Goal: Task Accomplishment & Management: Use online tool/utility

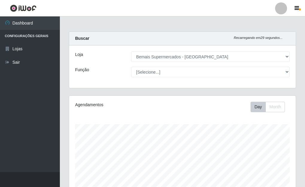
select select "249"
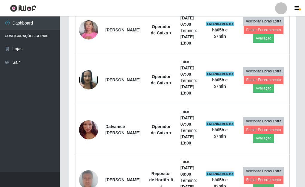
scroll to position [300, 0]
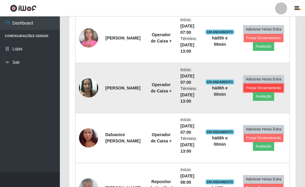
click at [258, 90] on button "Forçar Encerramento" at bounding box center [264, 88] width 40 height 8
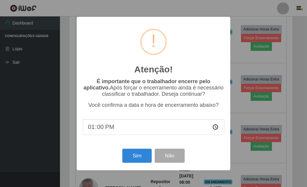
click at [257, 114] on div "Atenção! × É importante que o trabalhador encerre pelo aplicativo. Após forçar …" at bounding box center [153, 93] width 307 height 187
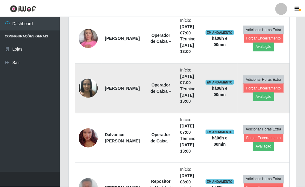
scroll to position [124, 227]
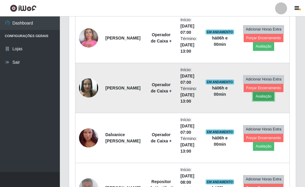
click at [262, 98] on button "Avaliação" at bounding box center [263, 96] width 21 height 8
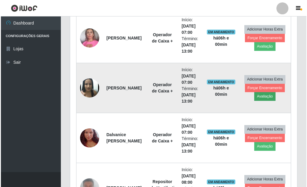
scroll to position [124, 223]
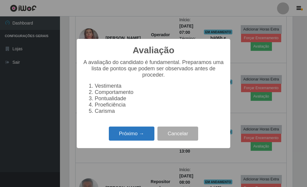
click at [135, 133] on button "Próximo →" at bounding box center [132, 134] width 46 height 14
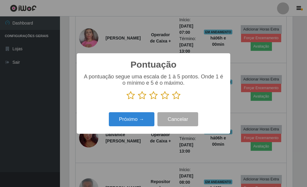
scroll to position [299627, 299528]
click at [177, 97] on icon at bounding box center [176, 95] width 8 height 9
click at [172, 100] on input "radio" at bounding box center [172, 100] width 0 height 0
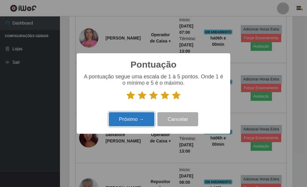
click at [138, 119] on button "Próximo →" at bounding box center [132, 119] width 46 height 14
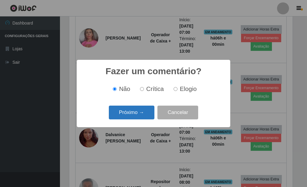
click at [133, 111] on button "Próximo →" at bounding box center [132, 113] width 46 height 14
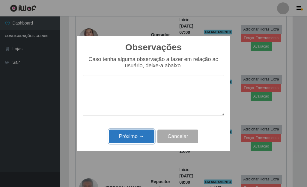
click at [136, 137] on button "Próximo →" at bounding box center [132, 137] width 46 height 14
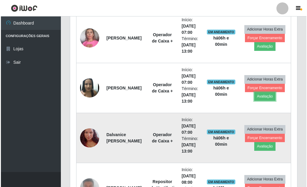
scroll to position [124, 227]
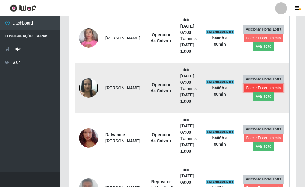
click at [264, 88] on button "Forçar Encerramento" at bounding box center [264, 88] width 40 height 8
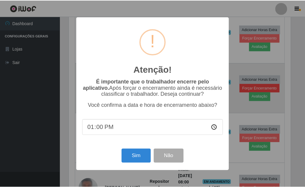
scroll to position [124, 223]
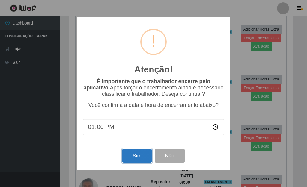
click at [132, 161] on button "Sim" at bounding box center [136, 156] width 29 height 14
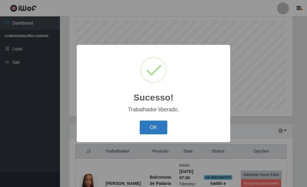
click at [154, 128] on button "OK" at bounding box center [154, 128] width 28 height 14
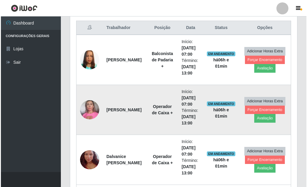
scroll to position [254, 0]
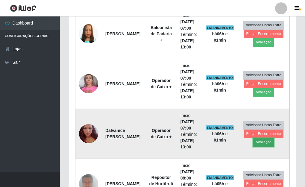
click at [264, 144] on button "Avaliação" at bounding box center [263, 142] width 21 height 8
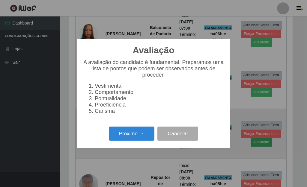
scroll to position [124, 223]
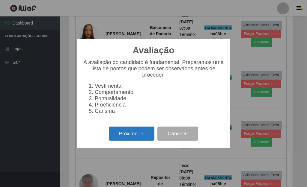
click at [128, 137] on button "Próximo →" at bounding box center [132, 134] width 46 height 14
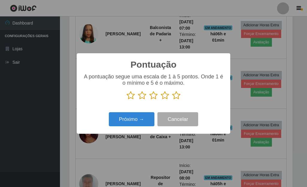
scroll to position [299627, 299528]
click at [176, 95] on icon at bounding box center [176, 95] width 8 height 9
click at [172, 100] on input "radio" at bounding box center [172, 100] width 0 height 0
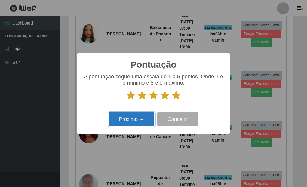
click at [139, 122] on button "Próximo →" at bounding box center [132, 119] width 46 height 14
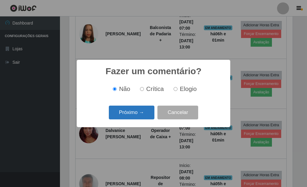
click at [132, 109] on button "Próximo →" at bounding box center [132, 113] width 46 height 14
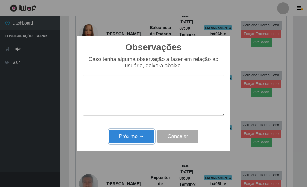
click at [129, 141] on button "Próximo →" at bounding box center [132, 137] width 46 height 14
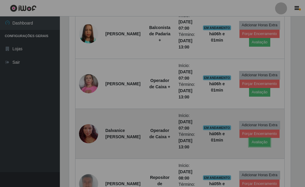
scroll to position [124, 227]
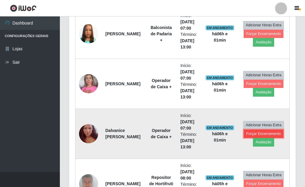
click at [257, 133] on button "Forçar Encerramento" at bounding box center [264, 134] width 40 height 8
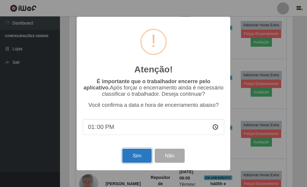
click at [137, 162] on button "Sim" at bounding box center [136, 156] width 29 height 14
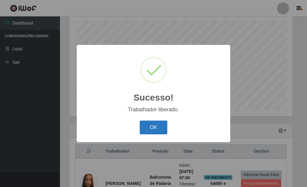
click at [155, 126] on button "OK" at bounding box center [154, 128] width 28 height 14
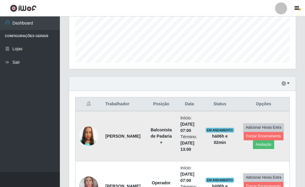
scroll to position [164, 0]
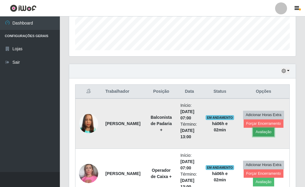
click at [264, 134] on button "Avaliação" at bounding box center [263, 132] width 21 height 8
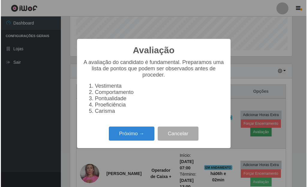
scroll to position [124, 223]
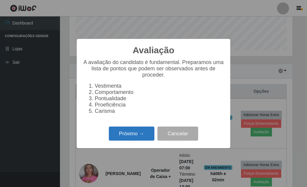
click at [133, 137] on button "Próximo →" at bounding box center [132, 134] width 46 height 14
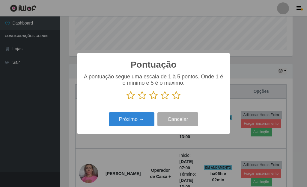
click at [176, 96] on icon at bounding box center [176, 95] width 8 height 9
click at [172, 100] on input "radio" at bounding box center [172, 100] width 0 height 0
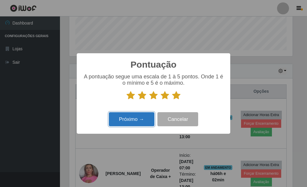
click at [145, 121] on button "Próximo →" at bounding box center [132, 119] width 46 height 14
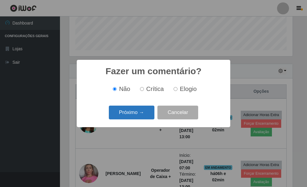
click at [143, 115] on button "Próximo →" at bounding box center [132, 113] width 46 height 14
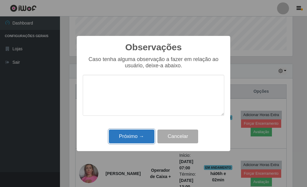
click at [135, 138] on button "Próximo →" at bounding box center [132, 137] width 46 height 14
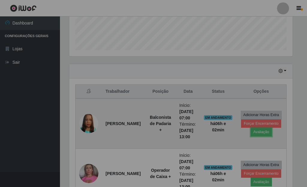
scroll to position [124, 227]
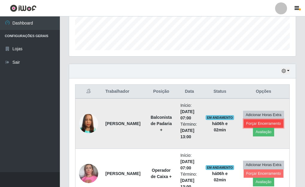
click at [255, 125] on button "Forçar Encerramento" at bounding box center [264, 124] width 40 height 8
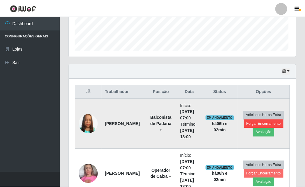
scroll to position [124, 223]
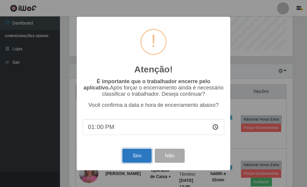
click at [144, 159] on button "Sim" at bounding box center [136, 156] width 29 height 14
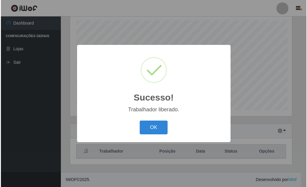
scroll to position [0, 0]
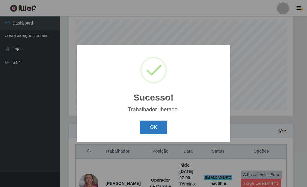
click at [162, 130] on button "OK" at bounding box center [154, 128] width 28 height 14
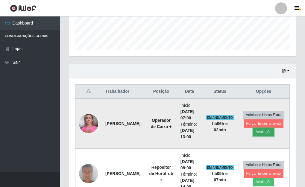
click at [262, 134] on button "Avaliação" at bounding box center [263, 132] width 21 height 8
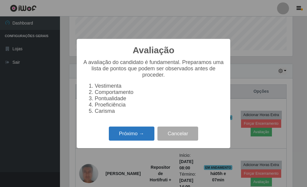
click at [146, 138] on button "Próximo →" at bounding box center [132, 134] width 46 height 14
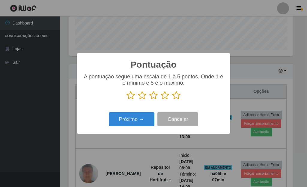
click at [178, 96] on icon at bounding box center [176, 95] width 8 height 9
click at [172, 100] on input "radio" at bounding box center [172, 100] width 0 height 0
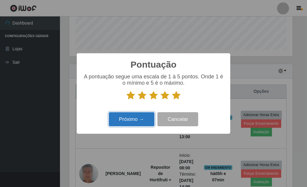
click at [139, 123] on button "Próximo →" at bounding box center [132, 119] width 46 height 14
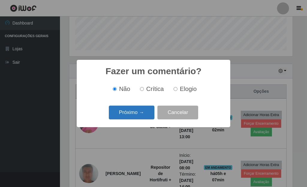
drag, startPoint x: 146, startPoint y: 115, endPoint x: 149, endPoint y: 115, distance: 3.1
click at [149, 115] on button "Próximo →" at bounding box center [132, 113] width 46 height 14
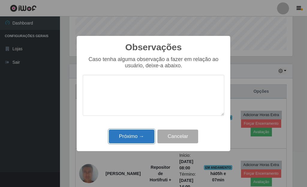
click at [136, 137] on button "Próximo →" at bounding box center [132, 137] width 46 height 14
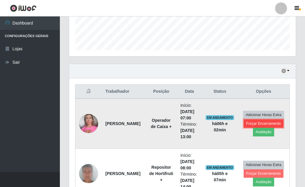
click at [253, 125] on button "Forçar Encerramento" at bounding box center [264, 124] width 40 height 8
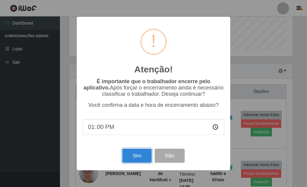
click at [145, 159] on button "Sim" at bounding box center [136, 156] width 29 height 14
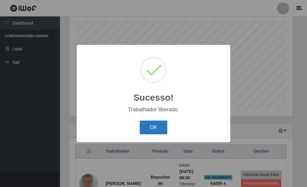
click at [159, 127] on button "OK" at bounding box center [154, 128] width 28 height 14
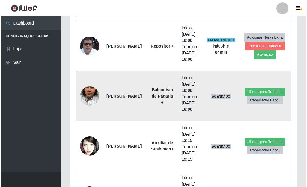
scroll to position [747, 0]
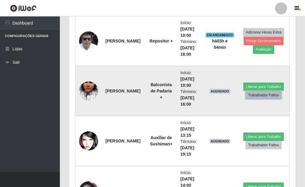
click at [264, 97] on button "Trabalhador Faltou" at bounding box center [264, 95] width 36 height 8
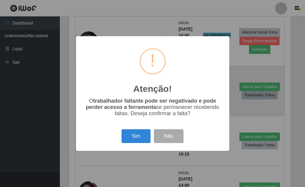
scroll to position [124, 223]
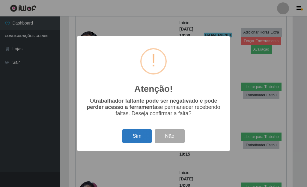
click at [140, 139] on button "Sim" at bounding box center [136, 136] width 29 height 14
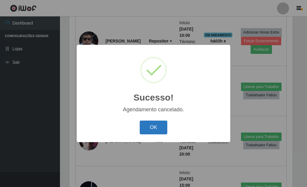
click at [158, 132] on button "OK" at bounding box center [154, 128] width 28 height 14
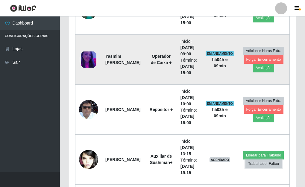
scroll to position [687, 0]
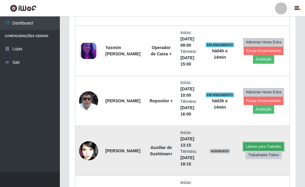
click at [263, 146] on button "Liberar para Trabalho" at bounding box center [264, 147] width 40 height 8
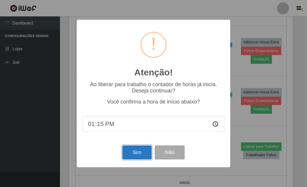
click at [135, 156] on button "Sim" at bounding box center [136, 153] width 29 height 14
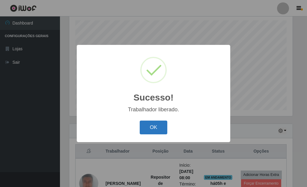
click at [148, 129] on button "OK" at bounding box center [154, 128] width 28 height 14
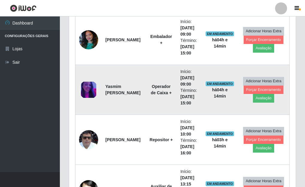
scroll to position [704, 0]
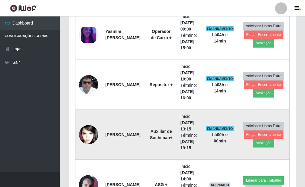
click at [90, 140] on img at bounding box center [88, 134] width 19 height 29
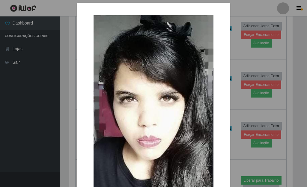
drag, startPoint x: 69, startPoint y: 94, endPoint x: 73, endPoint y: 87, distance: 8.7
click at [73, 87] on div "× OK Cancel" at bounding box center [153, 93] width 307 height 187
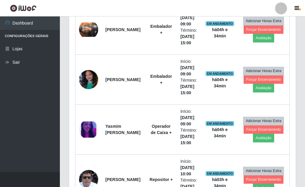
scroll to position [596, 0]
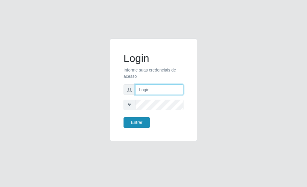
type input "[PERSON_NAME]"
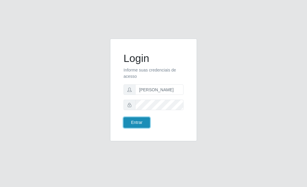
click at [134, 125] on button "Entrar" at bounding box center [136, 123] width 26 height 10
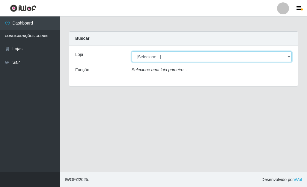
click at [141, 55] on select "[Selecione...] Bemais Supermercados - [GEOGRAPHIC_DATA]" at bounding box center [212, 57] width 160 height 10
select select "249"
click at [132, 52] on select "[Selecione...] Bemais Supermercados - [GEOGRAPHIC_DATA]" at bounding box center [212, 57] width 160 height 10
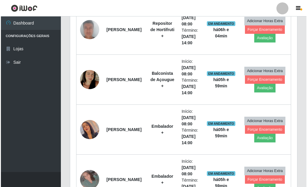
scroll to position [270, 0]
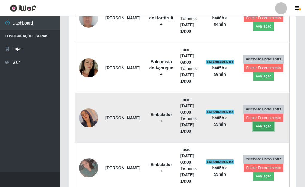
click at [257, 126] on button "Avaliação" at bounding box center [263, 126] width 21 height 8
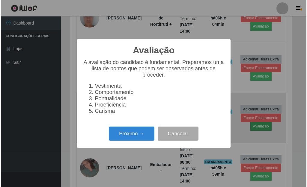
scroll to position [124, 223]
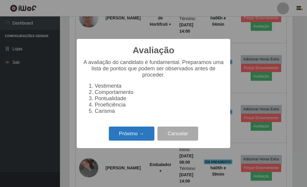
click at [135, 136] on button "Próximo →" at bounding box center [132, 134] width 46 height 14
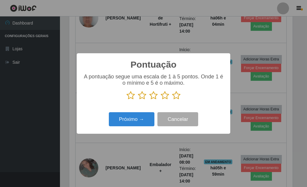
scroll to position [299627, 299528]
click at [177, 95] on icon at bounding box center [176, 95] width 8 height 9
click at [172, 100] on input "radio" at bounding box center [172, 100] width 0 height 0
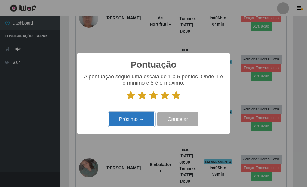
click at [131, 116] on button "Próximo →" at bounding box center [132, 119] width 46 height 14
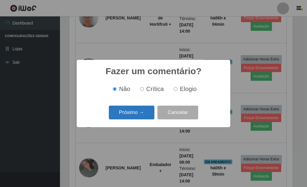
click at [146, 112] on button "Próximo →" at bounding box center [132, 113] width 46 height 14
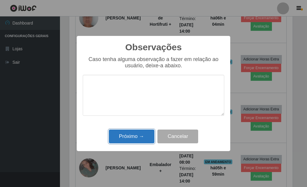
click at [130, 137] on button "Próximo →" at bounding box center [132, 137] width 46 height 14
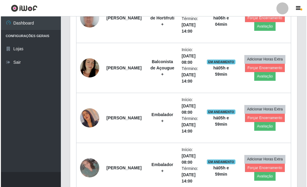
scroll to position [124, 227]
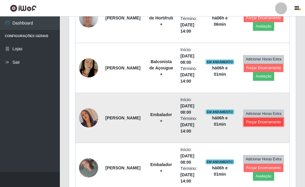
click at [254, 122] on button "Forçar Encerramento" at bounding box center [264, 122] width 40 height 8
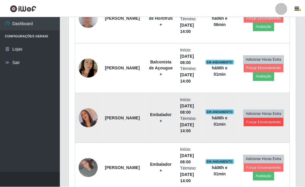
scroll to position [124, 223]
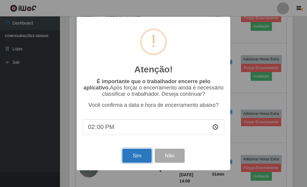
click at [136, 155] on button "Sim" at bounding box center [136, 156] width 29 height 14
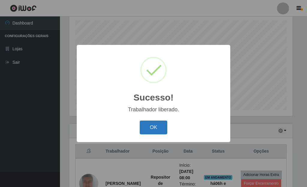
click at [163, 132] on button "OK" at bounding box center [154, 128] width 28 height 14
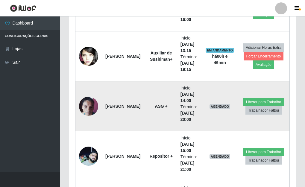
scroll to position [733, 0]
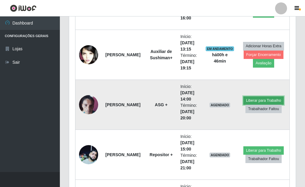
click at [250, 98] on button "Liberar para Trabalho" at bounding box center [264, 101] width 40 height 8
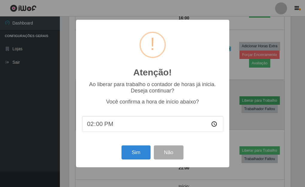
scroll to position [124, 223]
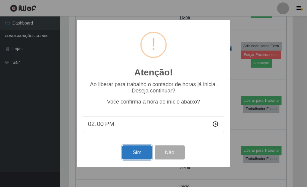
click at [134, 150] on button "Sim" at bounding box center [136, 153] width 29 height 14
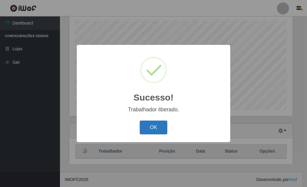
click at [154, 133] on button "OK" at bounding box center [154, 128] width 28 height 14
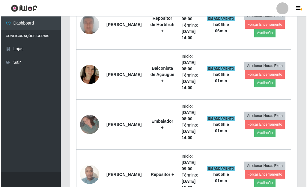
scroll to position [276, 0]
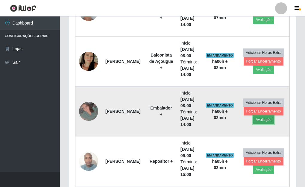
click at [257, 120] on button "Avaliação" at bounding box center [263, 120] width 21 height 8
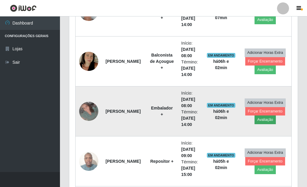
scroll to position [124, 223]
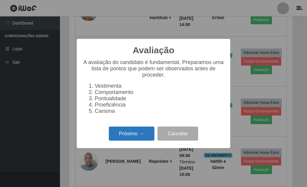
click at [140, 131] on button "Próximo →" at bounding box center [132, 134] width 46 height 14
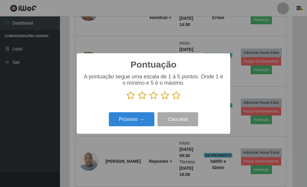
click at [173, 95] on icon at bounding box center [176, 95] width 8 height 9
click at [172, 100] on input "radio" at bounding box center [172, 100] width 0 height 0
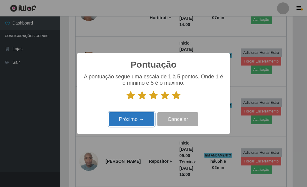
click at [128, 119] on button "Próximo →" at bounding box center [132, 119] width 46 height 14
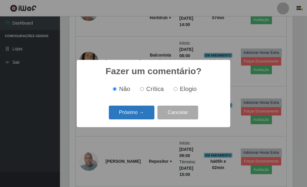
click at [131, 114] on button "Próximo →" at bounding box center [132, 113] width 46 height 14
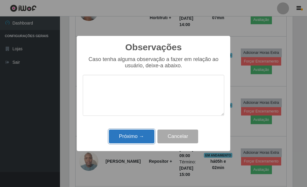
click at [132, 132] on button "Próximo →" at bounding box center [132, 137] width 46 height 14
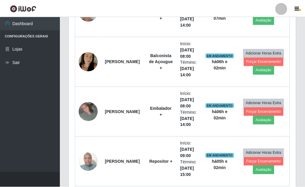
scroll to position [124, 227]
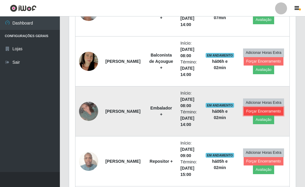
click at [251, 110] on button "Forçar Encerramento" at bounding box center [264, 111] width 40 height 8
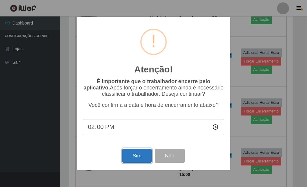
click at [141, 156] on button "Sim" at bounding box center [136, 156] width 29 height 14
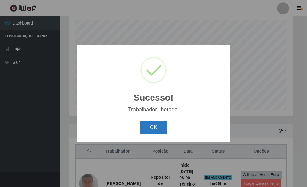
click at [150, 130] on button "OK" at bounding box center [154, 128] width 28 height 14
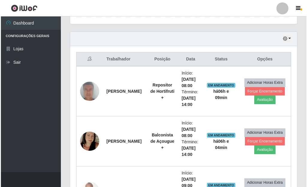
scroll to position [194, 0]
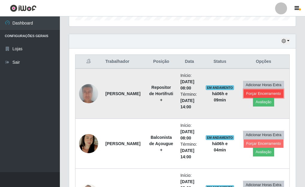
click at [270, 94] on button "Forçar Encerramento" at bounding box center [264, 94] width 40 height 8
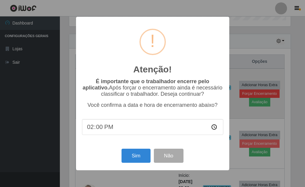
scroll to position [124, 223]
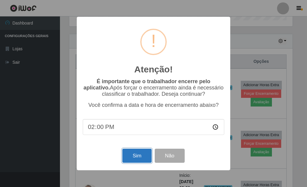
click at [133, 155] on button "Sim" at bounding box center [136, 156] width 29 height 14
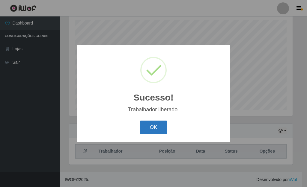
click at [160, 127] on button "OK" at bounding box center [154, 128] width 28 height 14
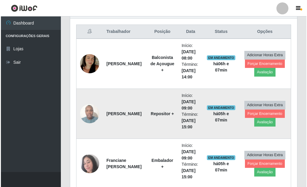
scroll to position [194, 0]
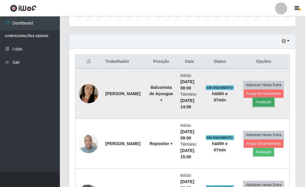
click at [262, 100] on button "Avaliação" at bounding box center [263, 102] width 21 height 8
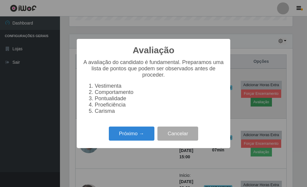
scroll to position [124, 223]
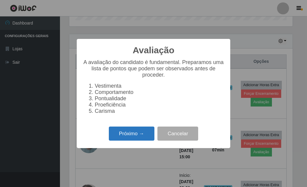
click at [131, 136] on button "Próximo →" at bounding box center [132, 134] width 46 height 14
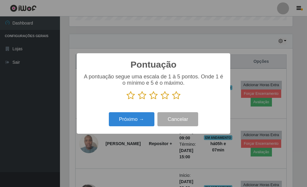
click at [176, 97] on icon at bounding box center [176, 95] width 8 height 9
click at [172, 100] on input "radio" at bounding box center [172, 100] width 0 height 0
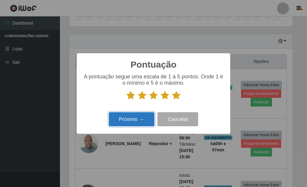
click at [132, 120] on button "Próximo →" at bounding box center [132, 119] width 46 height 14
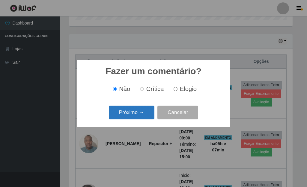
click at [138, 115] on button "Próximo →" at bounding box center [132, 113] width 46 height 14
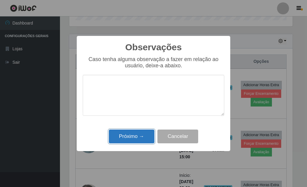
click at [133, 138] on button "Próximo →" at bounding box center [132, 137] width 46 height 14
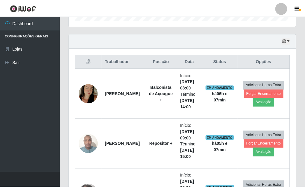
scroll to position [124, 227]
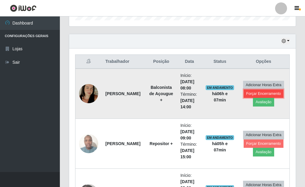
click at [252, 91] on button "Forçar Encerramento" at bounding box center [264, 94] width 40 height 8
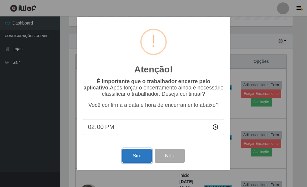
click at [138, 156] on button "Sim" at bounding box center [136, 156] width 29 height 14
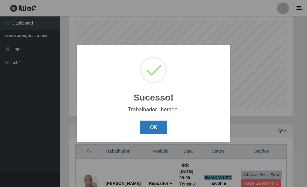
click at [151, 125] on button "OK" at bounding box center [154, 128] width 28 height 14
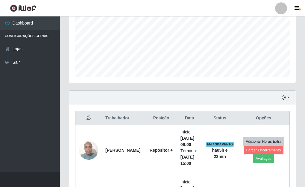
scroll to position [134, 0]
